Goal: Transaction & Acquisition: Purchase product/service

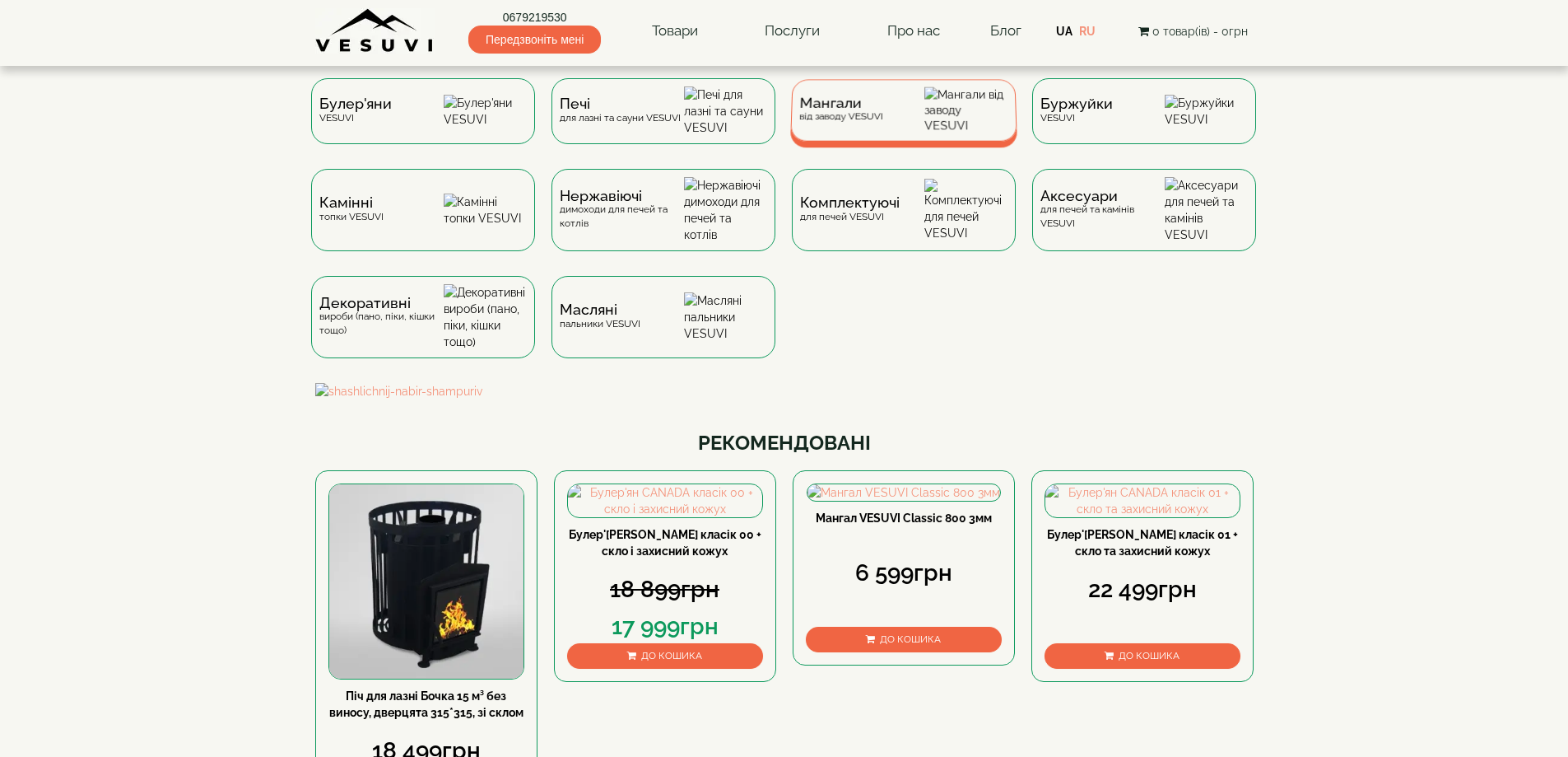
click at [894, 118] on div "Мангали від заводу VESUVI" at bounding box center [903, 110] width 227 height 62
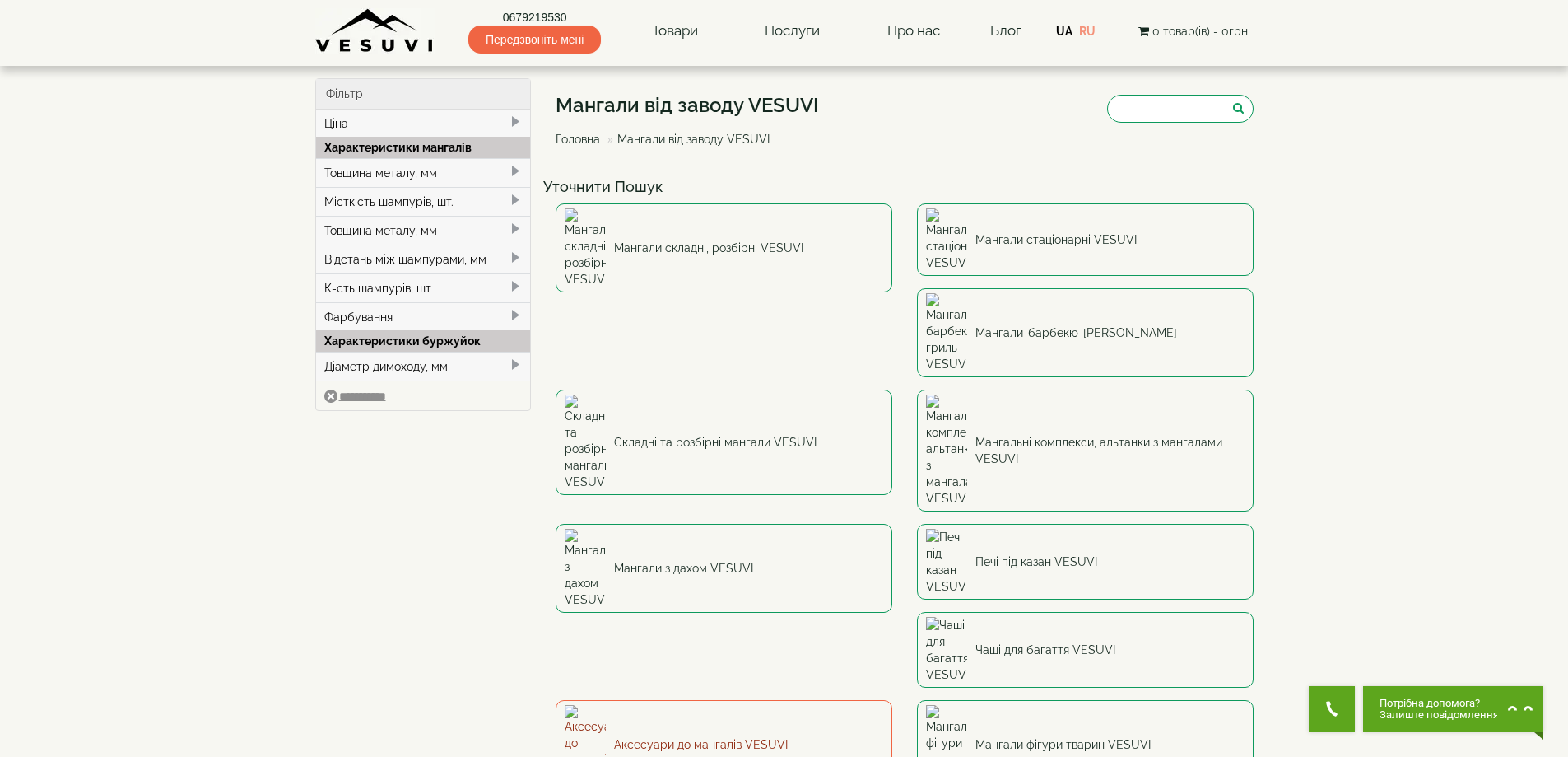
click at [691, 700] on link "Аксесуари до мангалів VESUVI" at bounding box center [724, 745] width 337 height 89
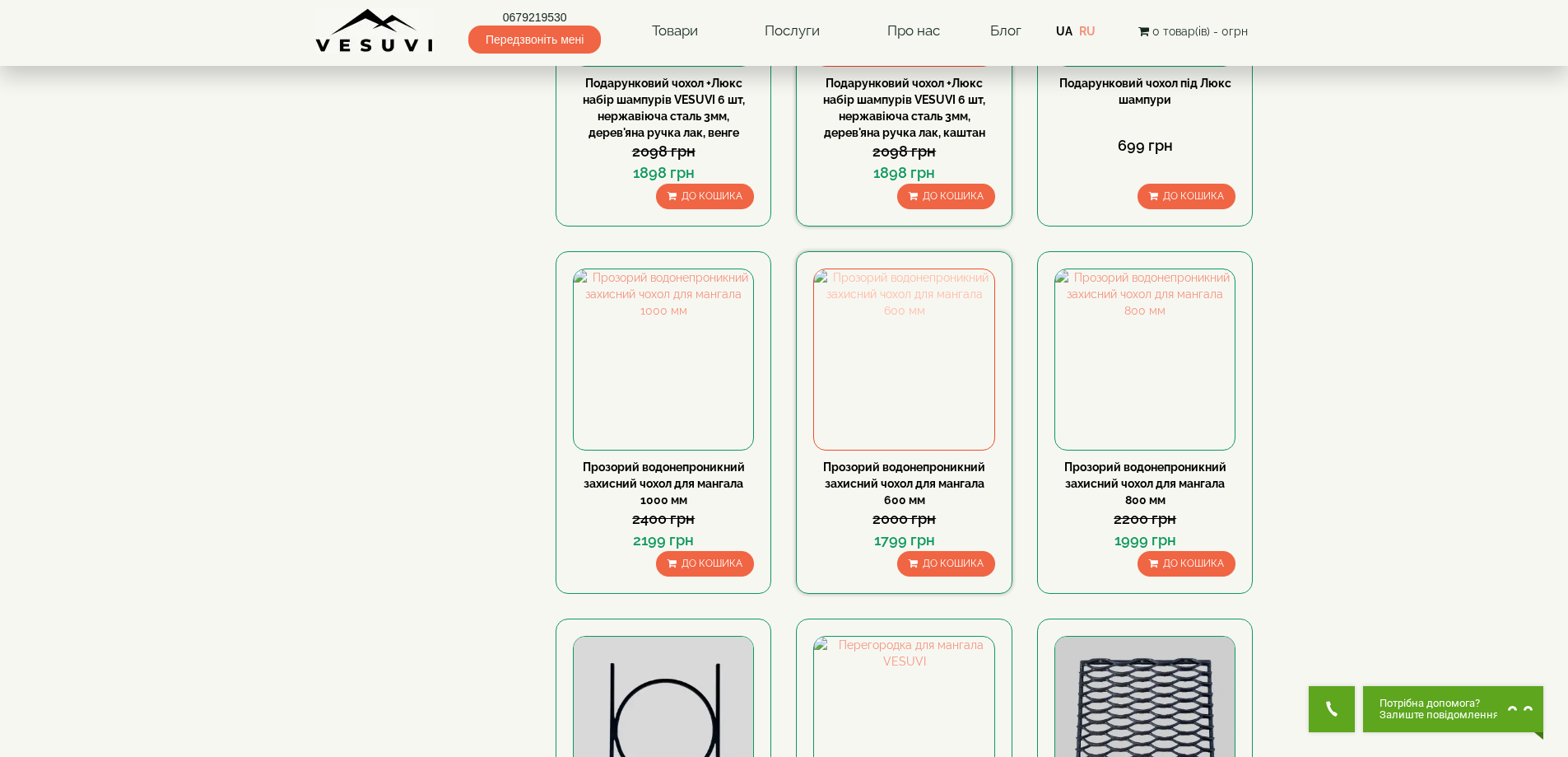
scroll to position [1098, 0]
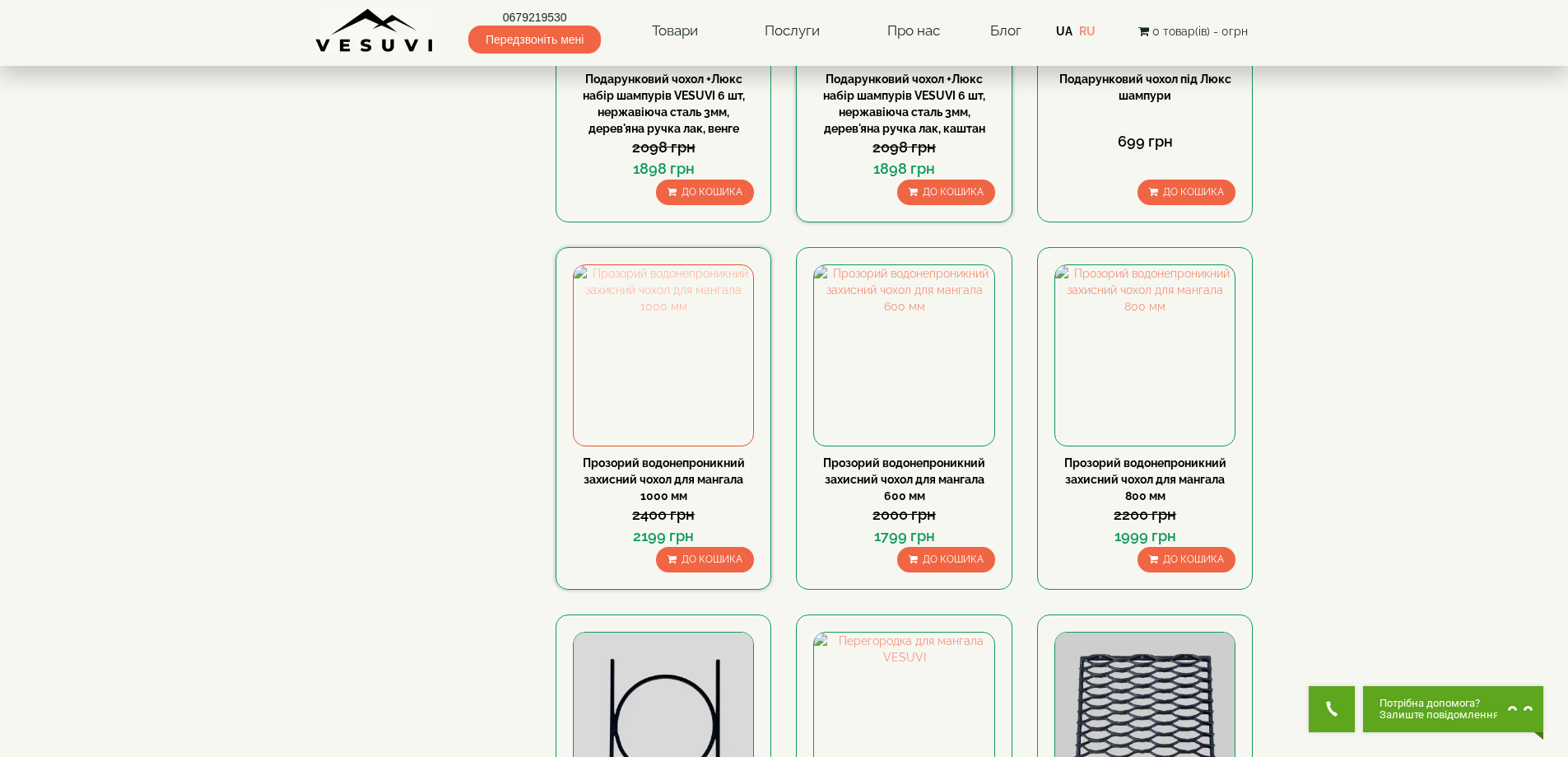
click at [622, 433] on img at bounding box center [663, 354] width 179 height 179
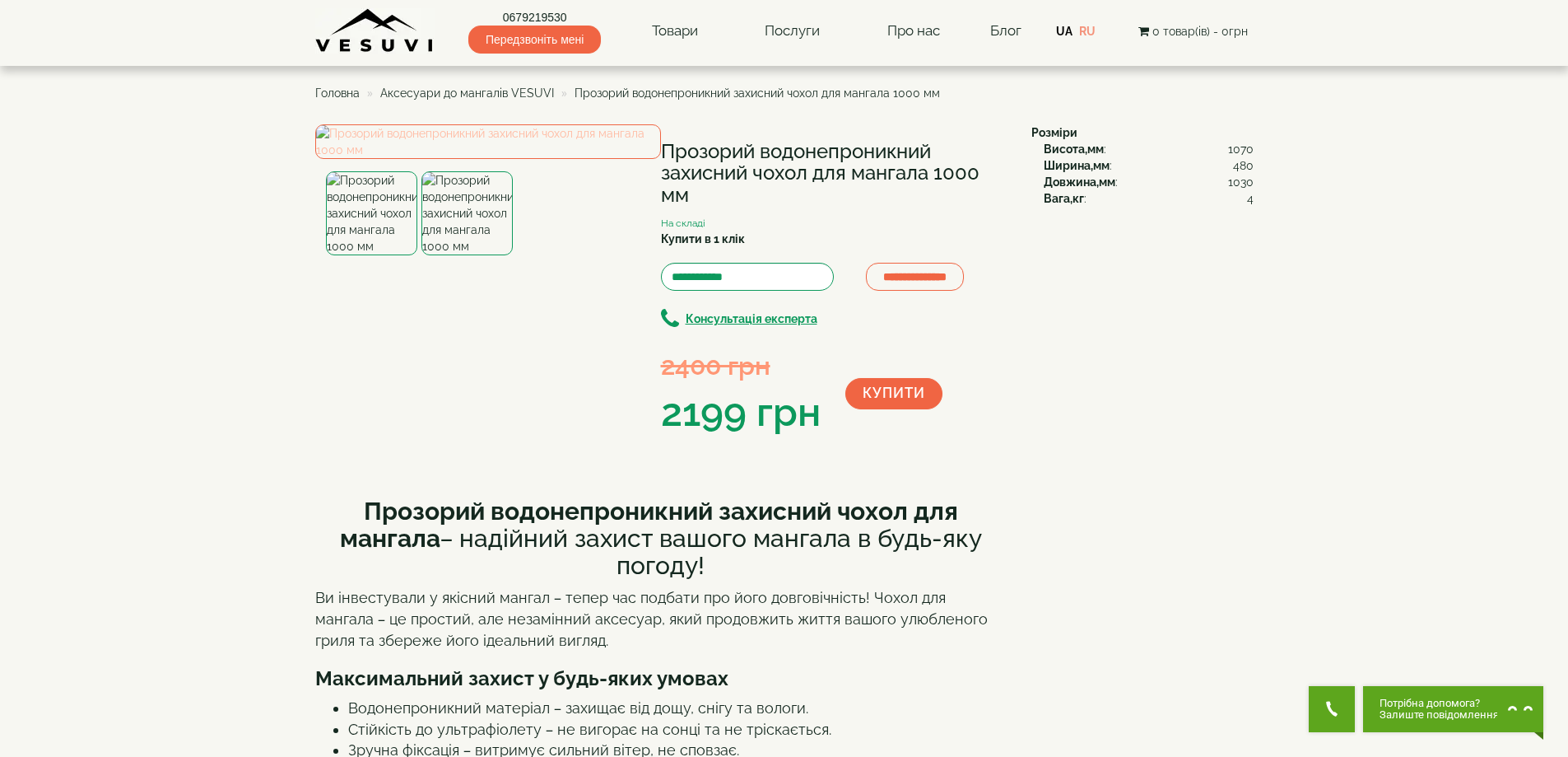
click at [546, 159] on img at bounding box center [488, 141] width 346 height 35
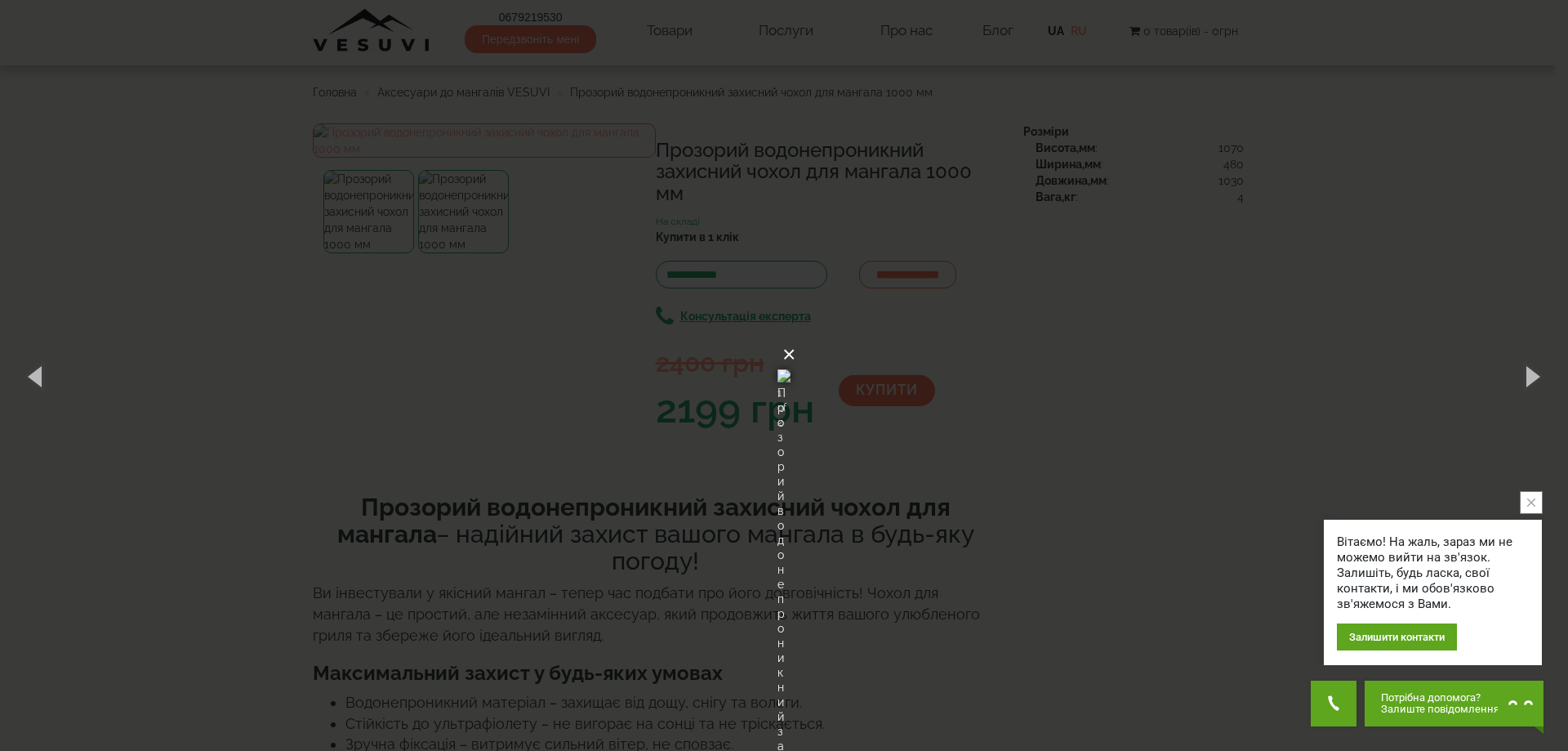
click at [795, 336] on button "×" at bounding box center [789, 354] width 13 height 36
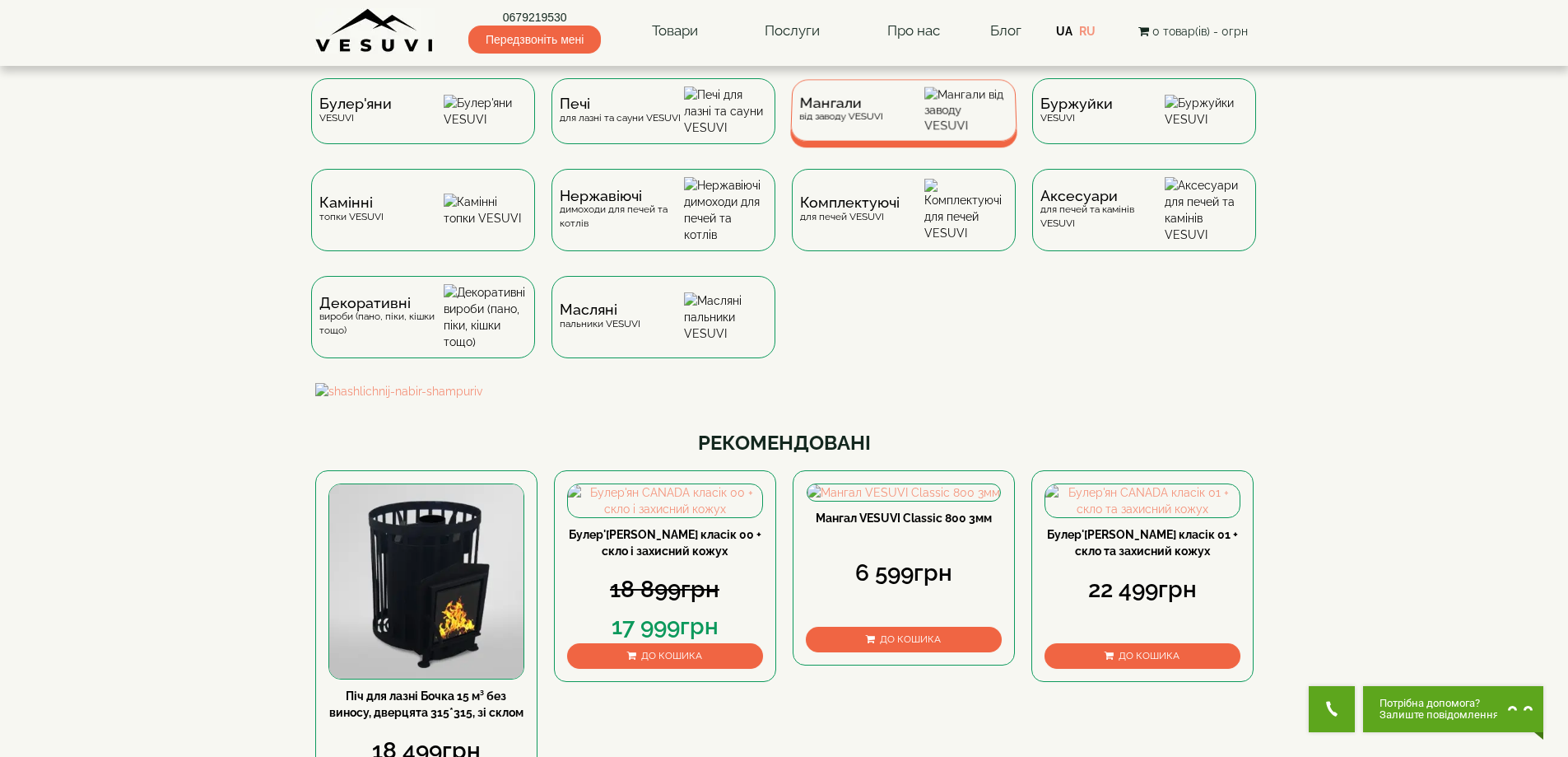
click at [883, 135] on div "Мангали від заводу VESUVI" at bounding box center [903, 110] width 227 height 62
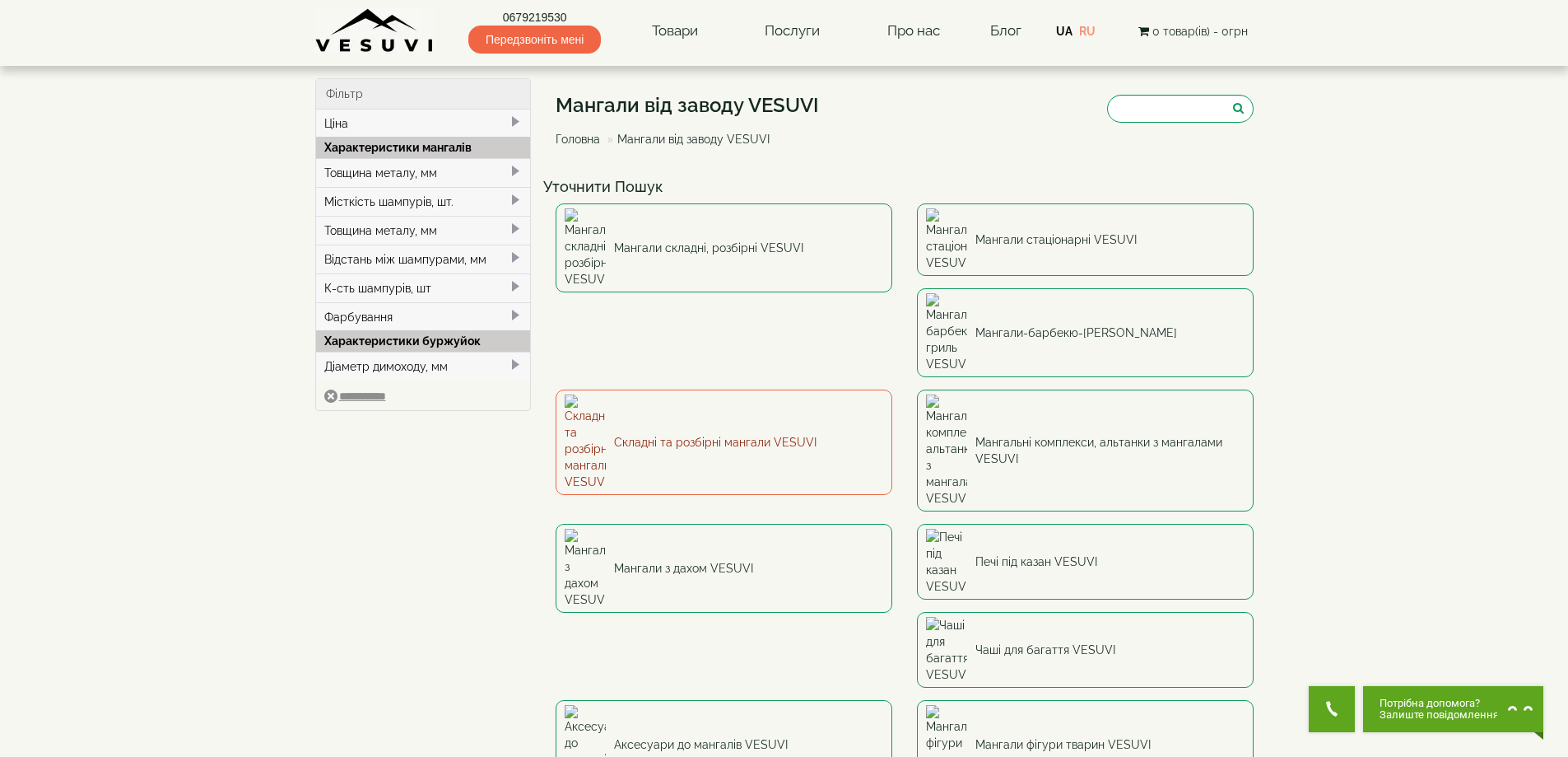
type input "***"
type input "******"
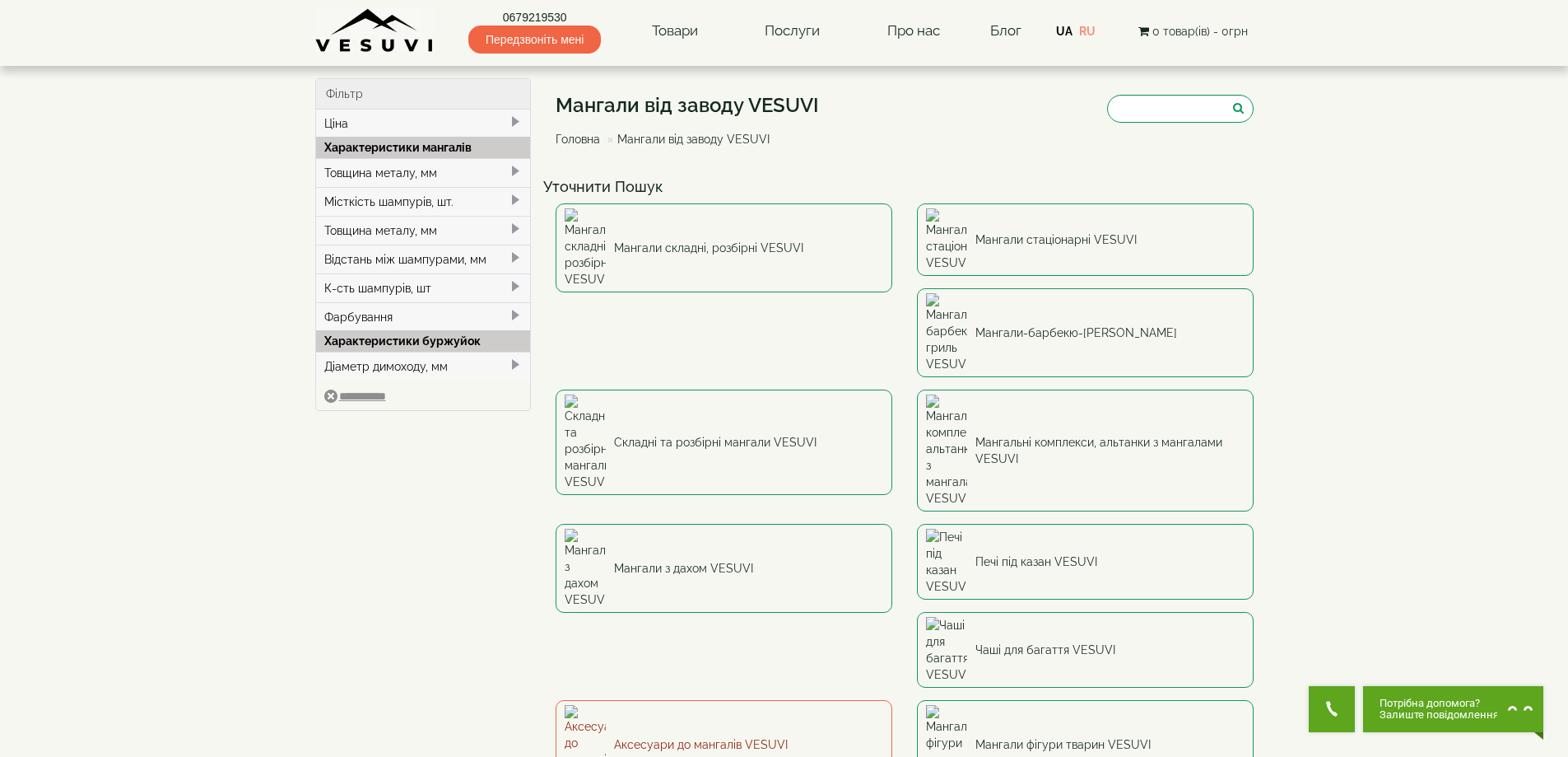
click at [677, 700] on link "Аксесуари до мангалів VESUVI" at bounding box center [724, 745] width 337 height 89
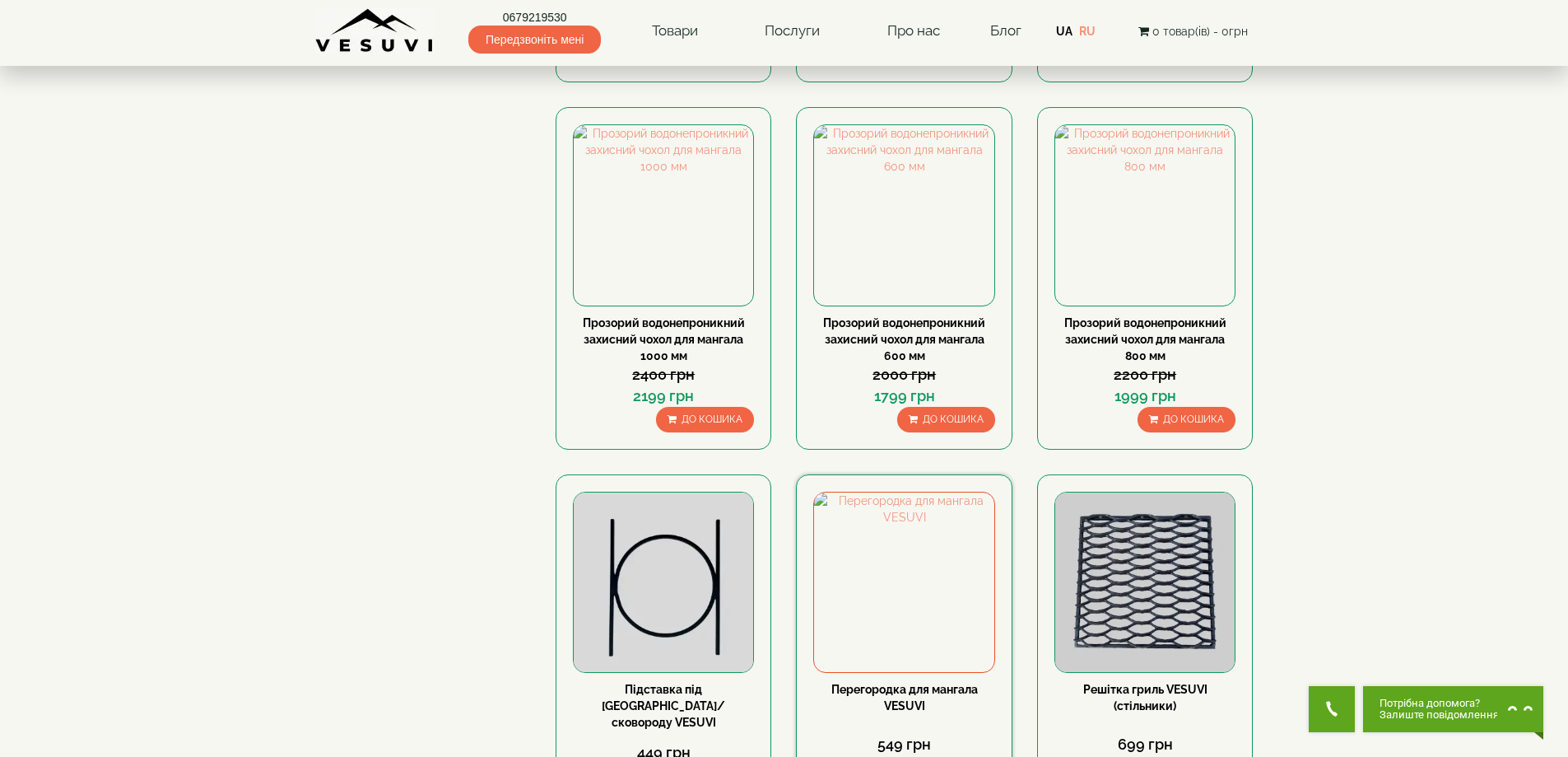
scroll to position [1235, 0]
